Goal: Transaction & Acquisition: Subscribe to service/newsletter

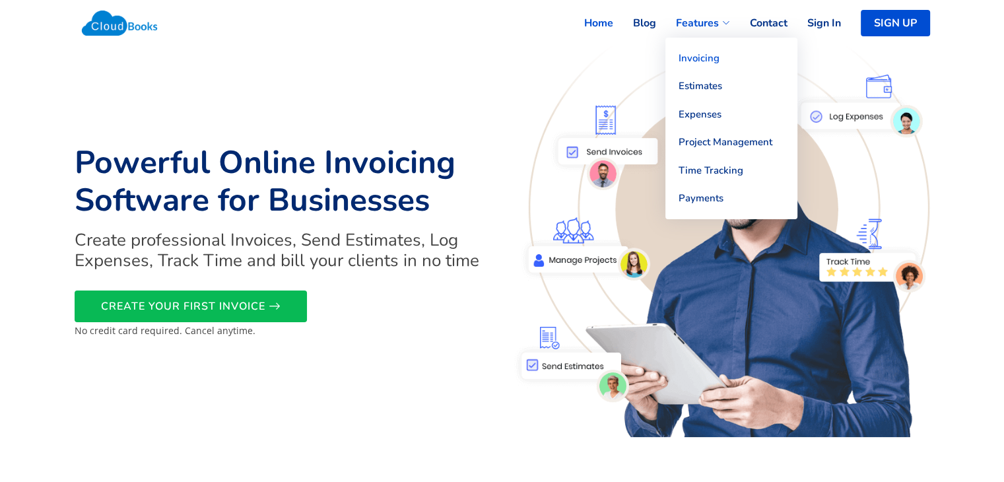
click at [698, 59] on link "Invoicing" at bounding box center [731, 58] width 132 height 28
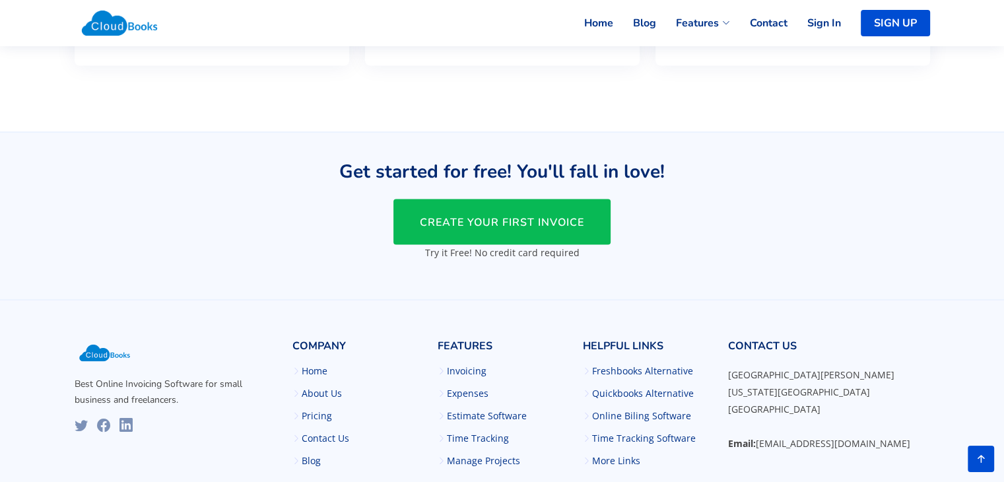
scroll to position [2590, 0]
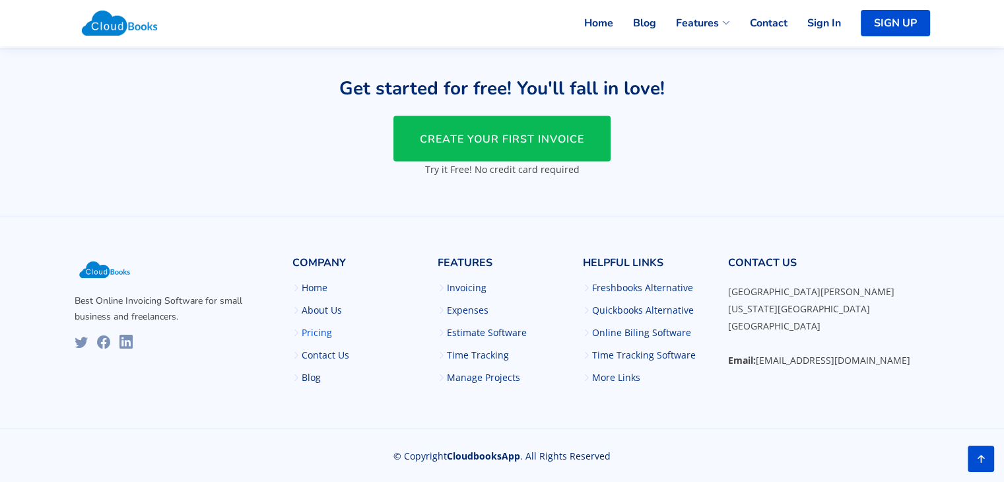
click at [323, 333] on link "Pricing" at bounding box center [317, 332] width 30 height 9
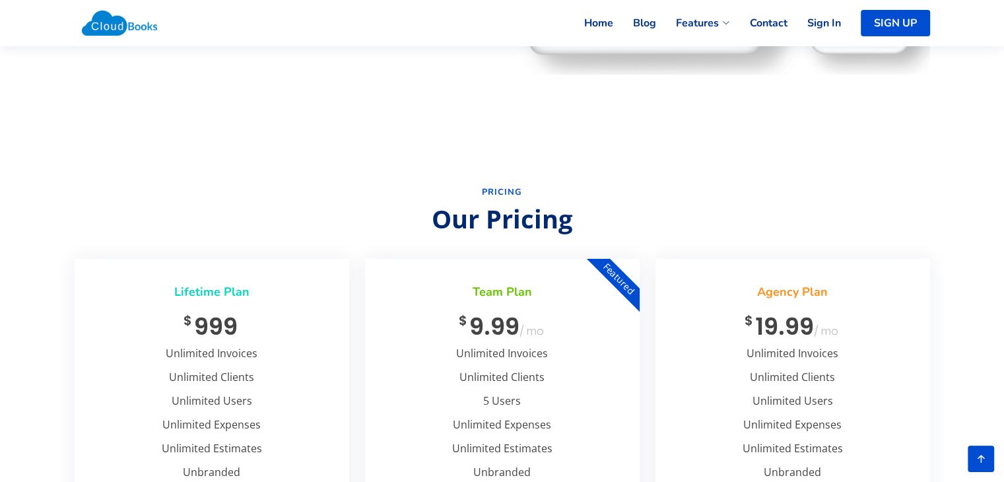
scroll to position [123, 0]
